Goal: Check status: Check status

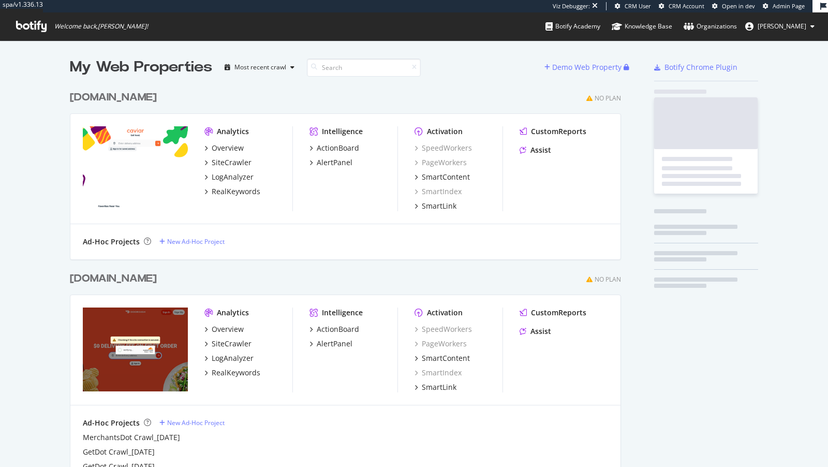
scroll to position [424, 559]
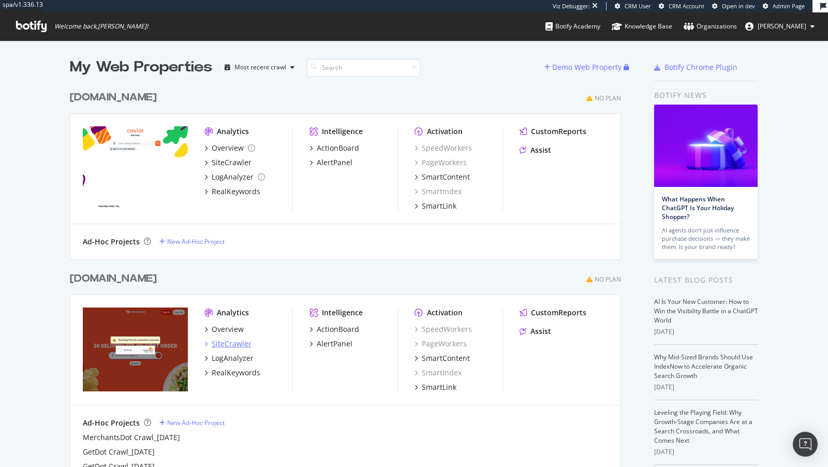
click at [232, 343] on div "SiteCrawler" at bounding box center [232, 343] width 40 height 10
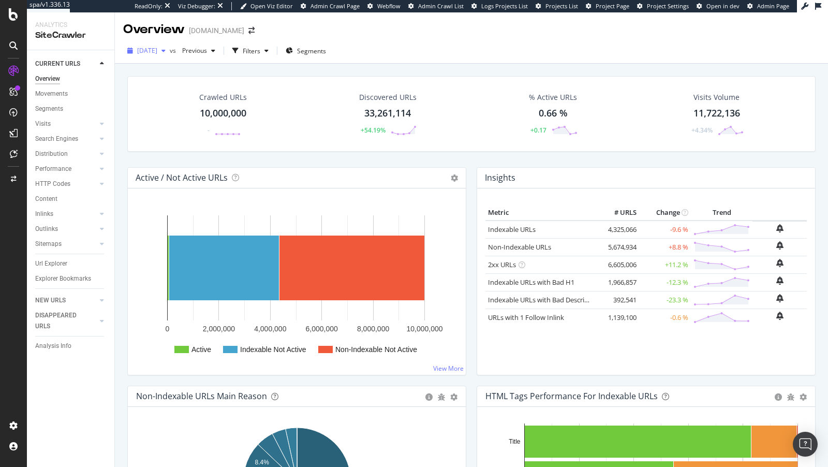
click at [157, 52] on span "2025 Mar. 25th" at bounding box center [147, 50] width 20 height 9
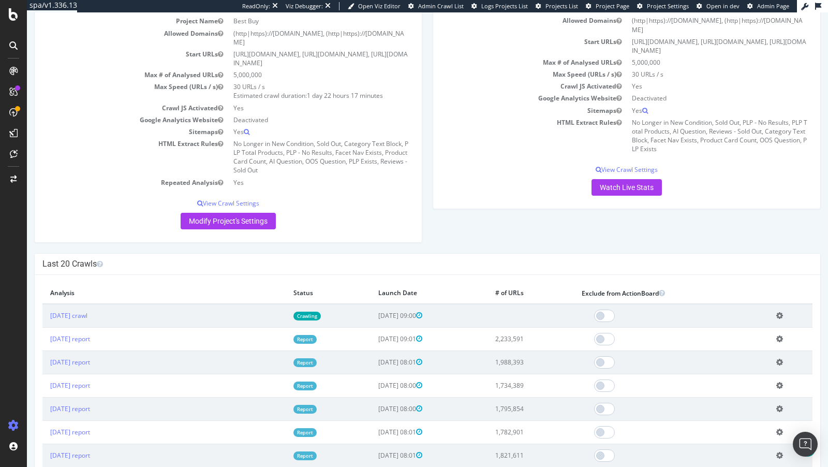
scroll to position [160, 0]
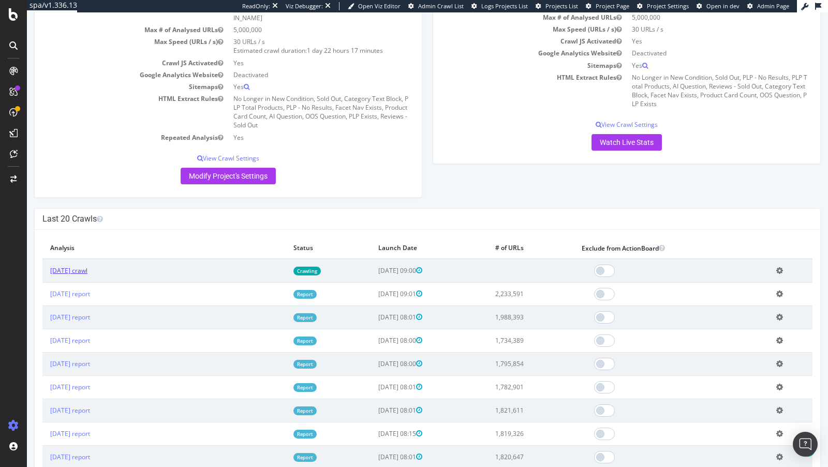
click at [87, 266] on link "[DATE] crawl" at bounding box center [68, 270] width 37 height 9
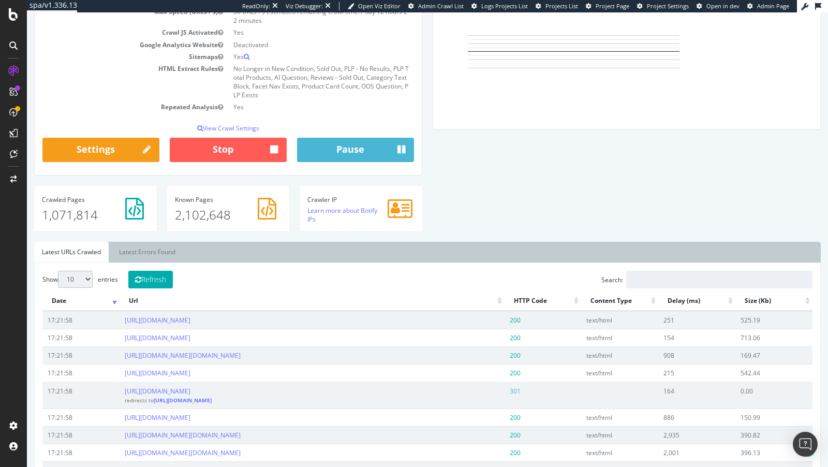
scroll to position [236, 0]
